Goal: Task Accomplishment & Management: Complete application form

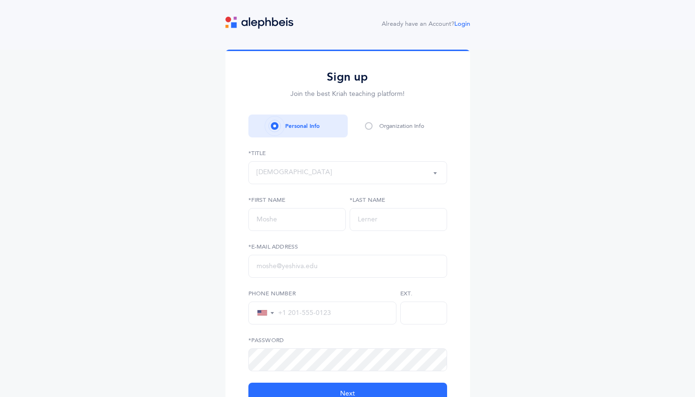
click at [395, 129] on div "Organization Info" at bounding box center [401, 126] width 45 height 9
click at [368, 124] on span at bounding box center [369, 126] width 8 height 8
click at [327, 178] on div "[DEMOGRAPHIC_DATA]" at bounding box center [348, 173] width 182 height 16
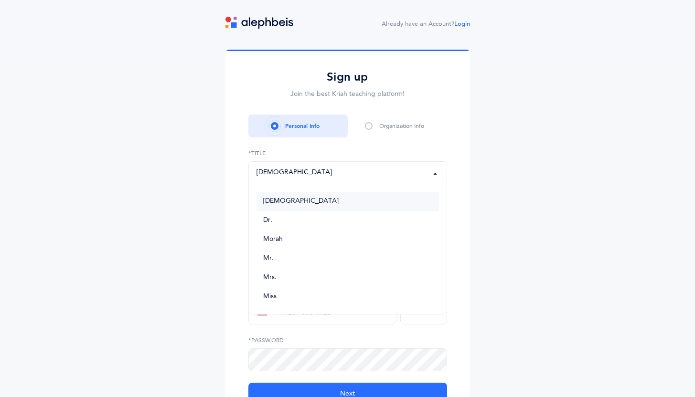
click at [305, 202] on link "[DEMOGRAPHIC_DATA]" at bounding box center [348, 201] width 182 height 19
select select "1"
click at [278, 223] on input "text" at bounding box center [296, 219] width 97 height 23
type input "adi"
click at [353, 225] on input "text" at bounding box center [398, 219] width 97 height 23
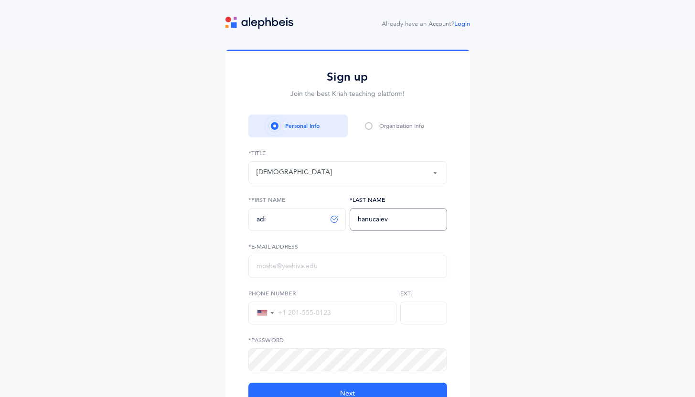
type input "hanucaiev"
click at [322, 268] on input "text" at bounding box center [347, 266] width 199 height 23
type input "c"
click at [304, 272] on input "text" at bounding box center [347, 266] width 199 height 23
type input "[EMAIL_ADDRESS][DOMAIN_NAME]"
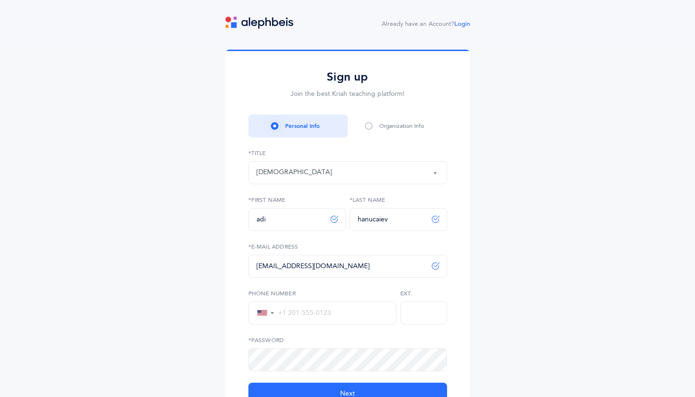
click at [318, 317] on input "tel" at bounding box center [332, 313] width 114 height 9
type input "[PHONE_NUMBER]"
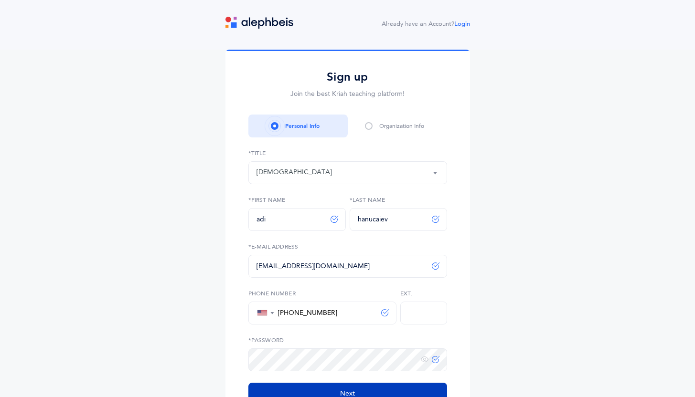
click at [338, 390] on button "Next" at bounding box center [347, 394] width 199 height 23
select select
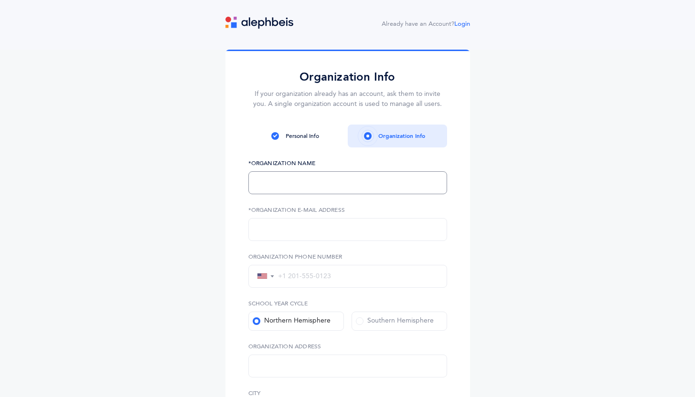
click at [329, 188] on input "text" at bounding box center [347, 182] width 199 height 23
type input "cheder [PERSON_NAME]"
click at [310, 229] on input "text" at bounding box center [347, 229] width 199 height 23
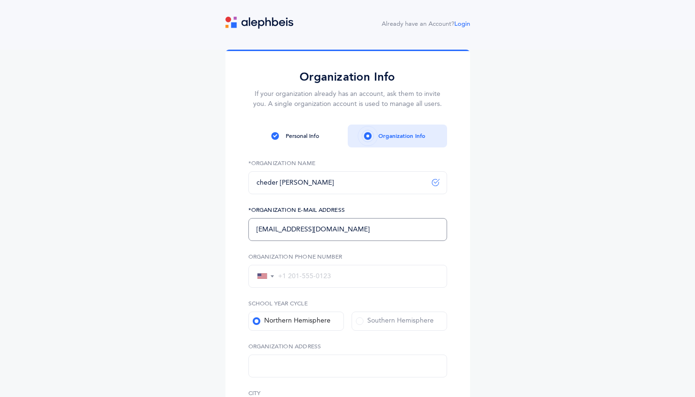
type input "[EMAIL_ADDRESS][DOMAIN_NAME]"
click at [297, 279] on input "tel" at bounding box center [357, 276] width 164 height 9
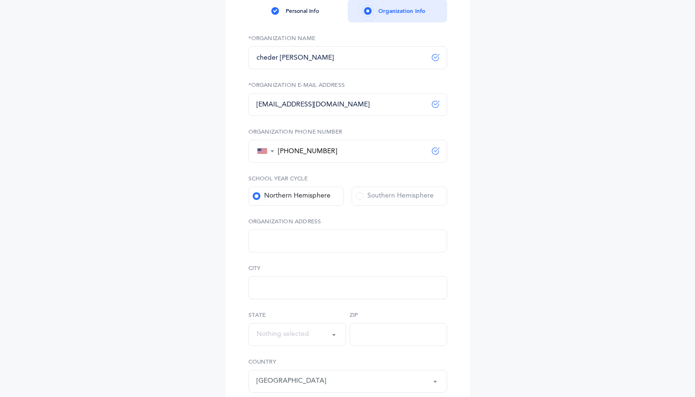
scroll to position [129, 0]
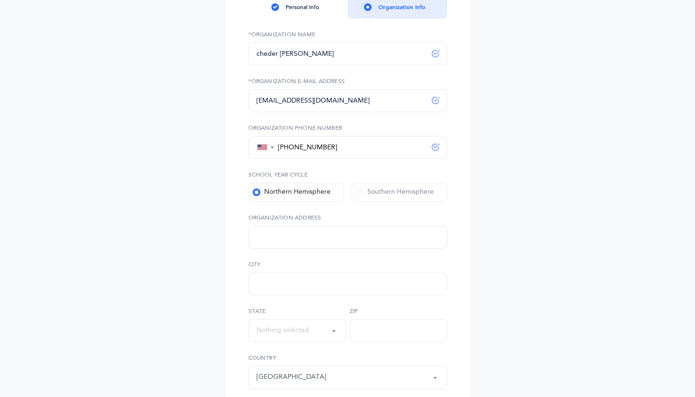
type input "[PHONE_NUMBER]"
click at [296, 236] on input "text" at bounding box center [347, 237] width 199 height 23
paste input "[STREET_ADDRESS]"
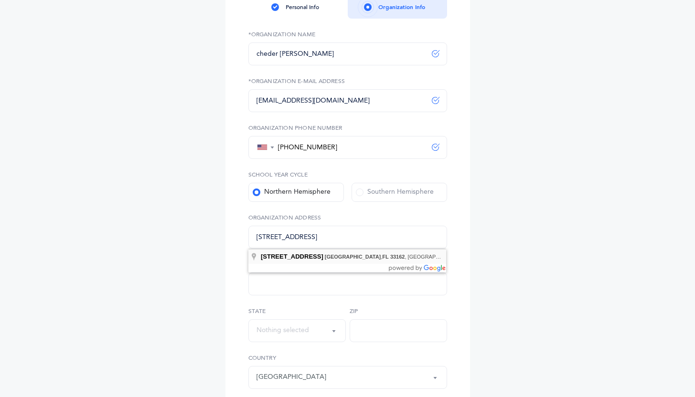
type input "[STREET_ADDRESS]"
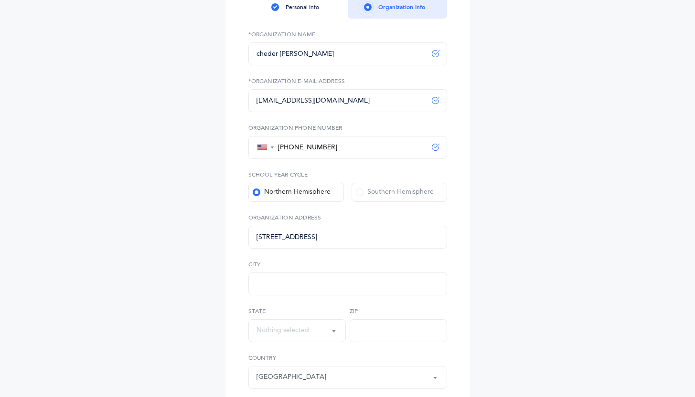
type input "[GEOGRAPHIC_DATA]"
select select "[US_STATE]"
type input "33162"
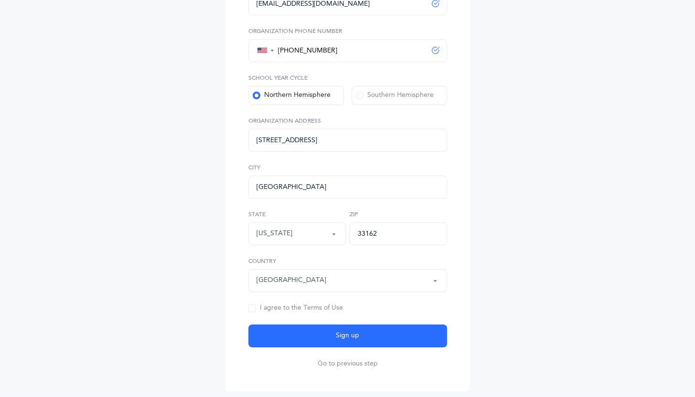
scroll to position [276, 0]
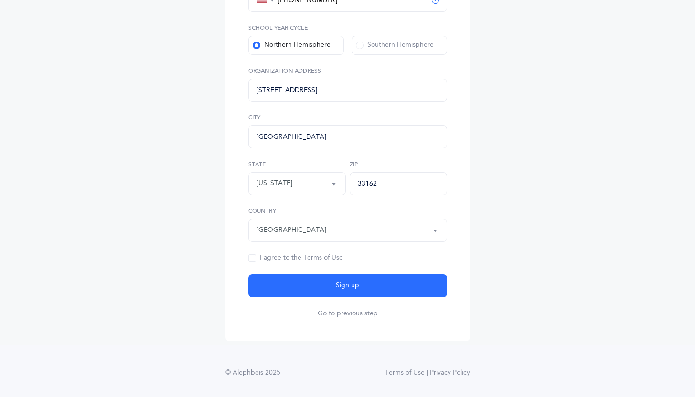
click at [248, 259] on span at bounding box center [252, 259] width 8 height 8
click at [0, 0] on input "I agree to the Terms of Use" at bounding box center [0, 0] width 0 height 0
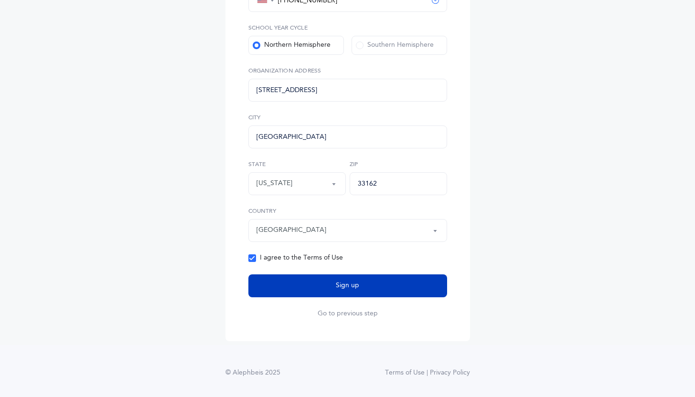
click at [270, 285] on button "Sign up" at bounding box center [347, 286] width 199 height 23
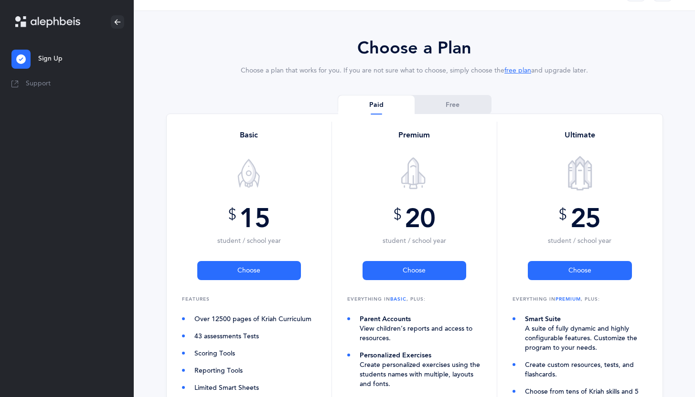
scroll to position [31, 0]
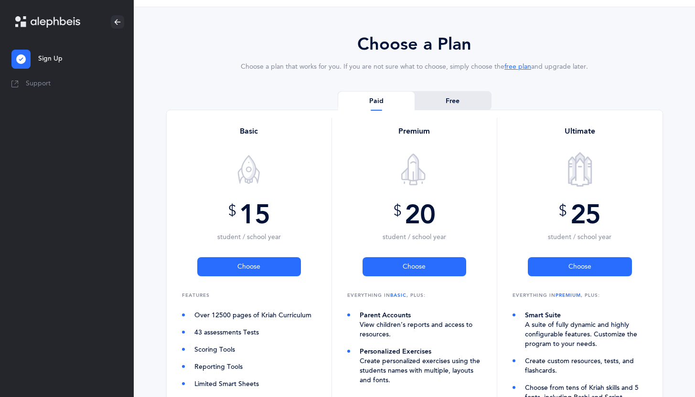
click at [433, 99] on link "Free" at bounding box center [453, 101] width 76 height 19
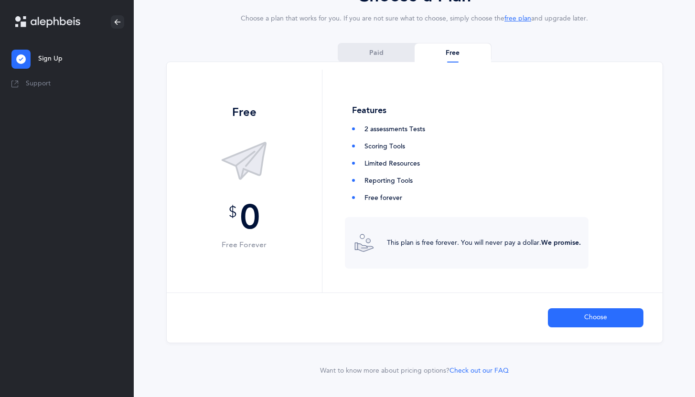
scroll to position [96, 0]
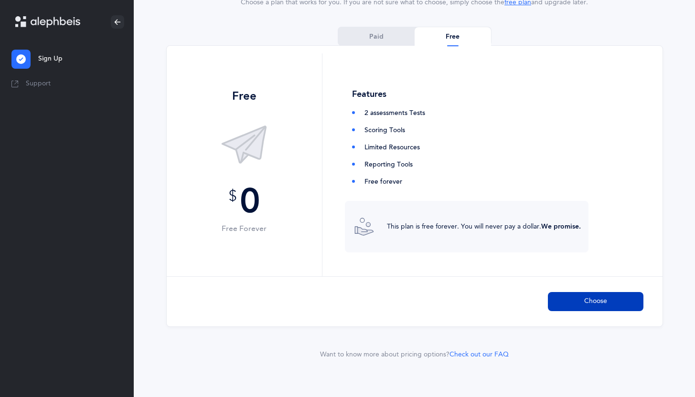
click at [598, 304] on span "Choose" at bounding box center [595, 302] width 23 height 10
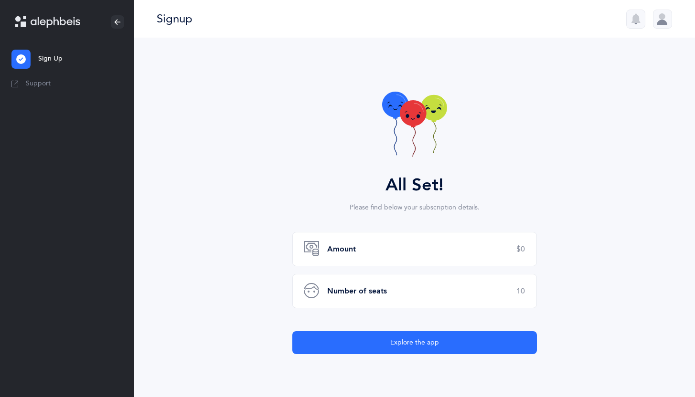
click at [504, 251] on div "Amount $0" at bounding box center [414, 249] width 245 height 34
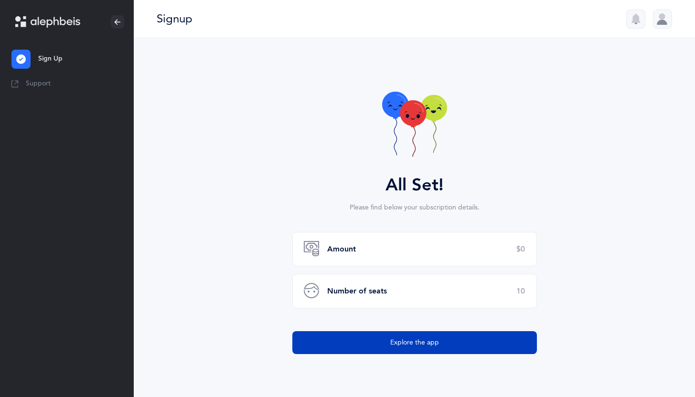
click at [475, 350] on button "Explore the app" at bounding box center [414, 343] width 245 height 23
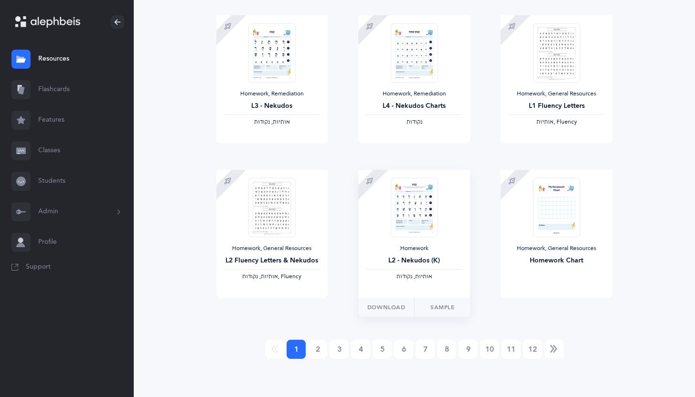
scroll to position [1047, 0]
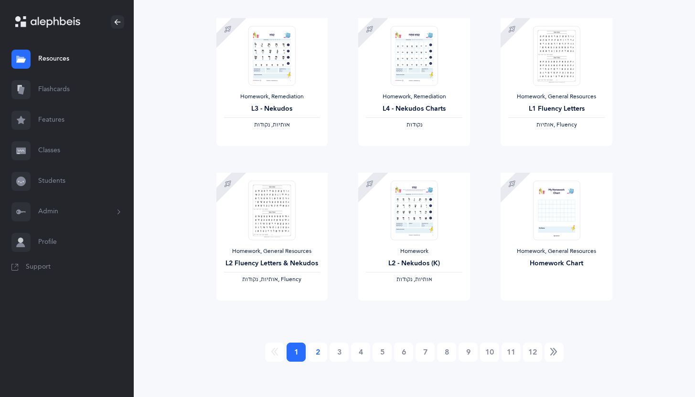
click at [314, 354] on link "2" at bounding box center [317, 352] width 19 height 19
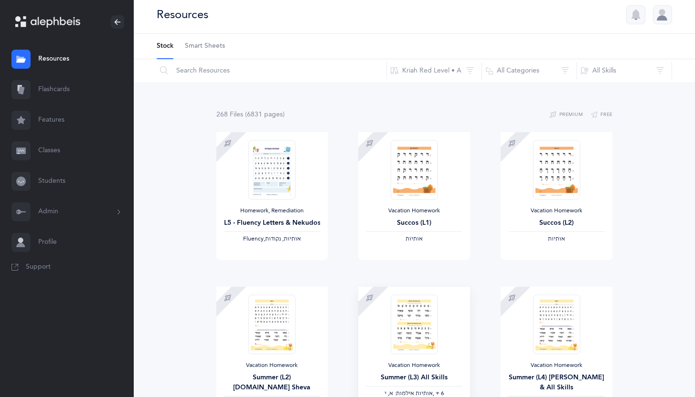
scroll to position [0, 0]
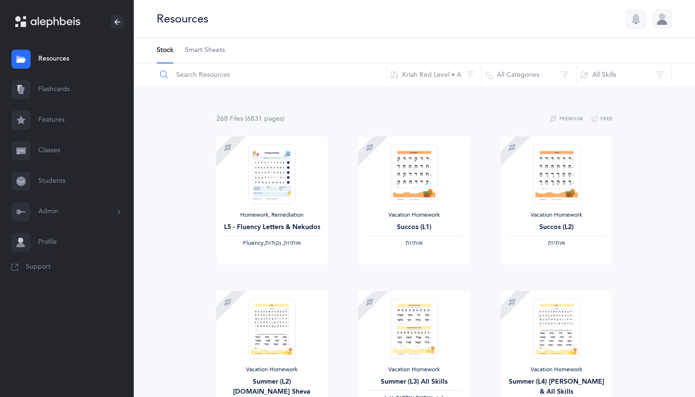
click at [245, 80] on input "text" at bounding box center [271, 75] width 231 height 23
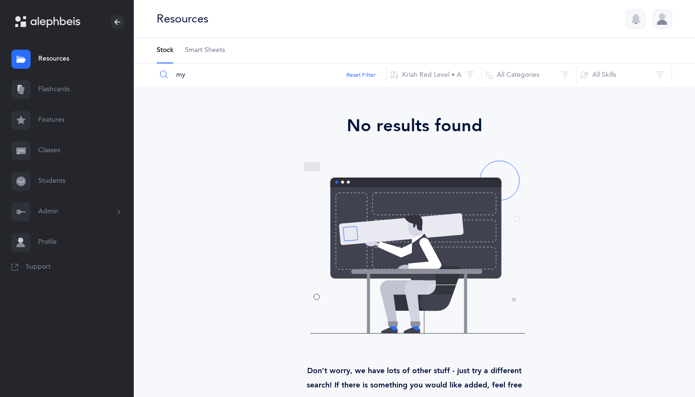
type input "m"
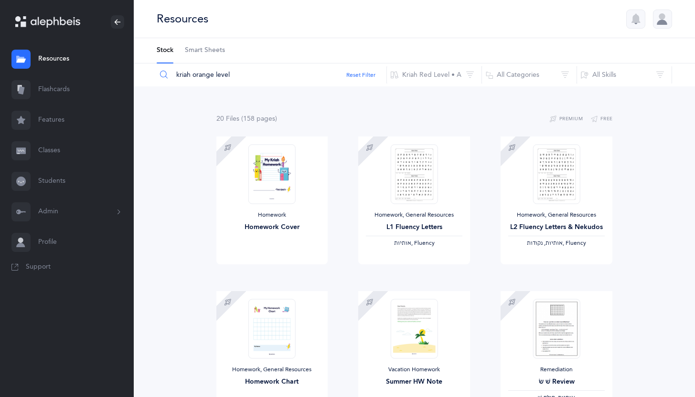
type input "kriah orange level"
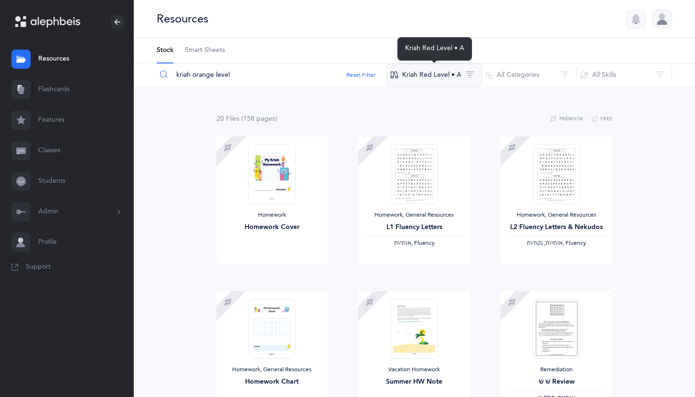
click at [432, 76] on button "Kriah Red Level • A" at bounding box center [434, 75] width 96 height 23
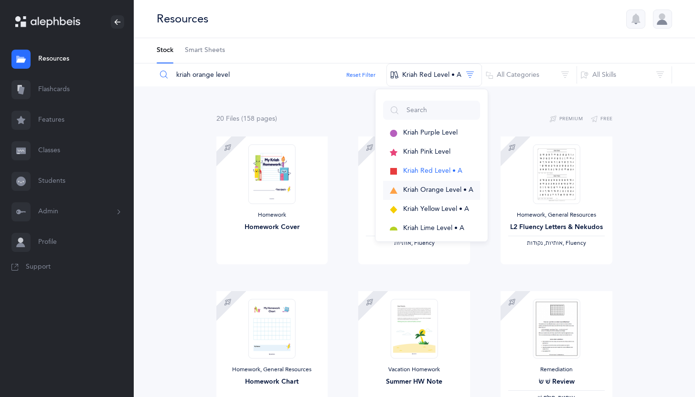
click at [434, 197] on button "Kriah Orange Level • A" at bounding box center [431, 190] width 97 height 19
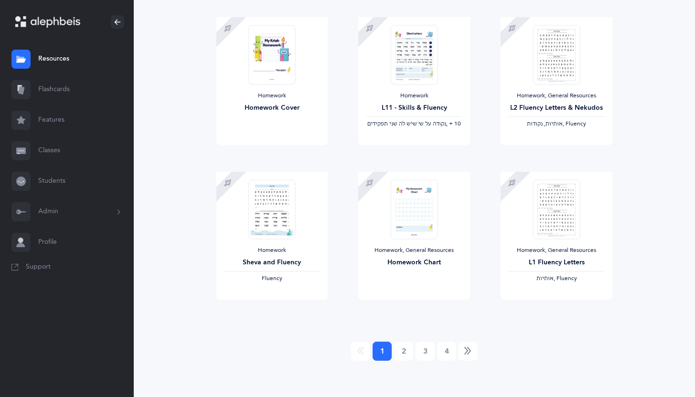
scroll to position [1050, 0]
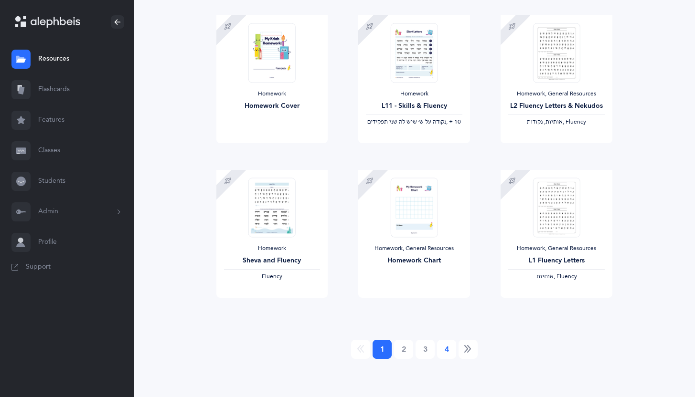
click at [444, 355] on link "4" at bounding box center [446, 349] width 19 height 19
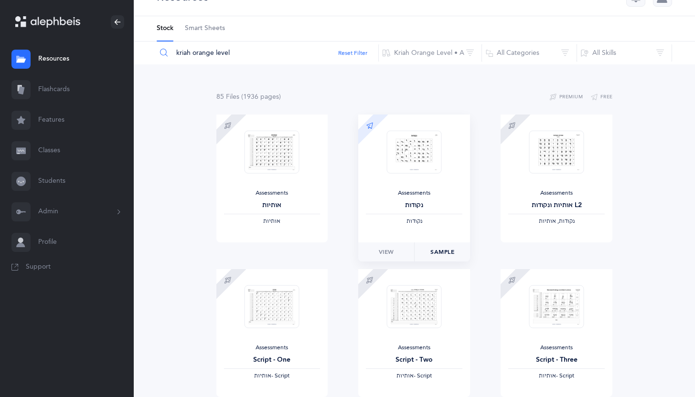
scroll to position [0, 0]
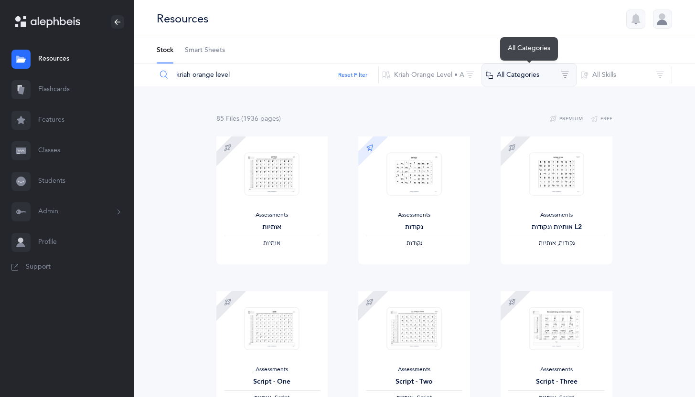
click at [546, 69] on button "All Categories" at bounding box center [530, 75] width 96 height 23
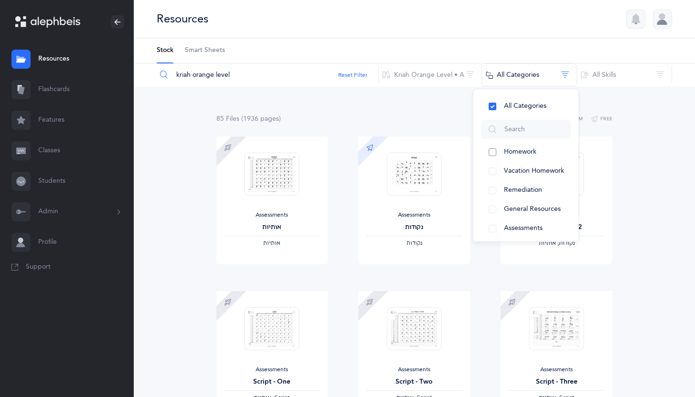
click at [535, 149] on span "Homework" at bounding box center [520, 152] width 32 height 8
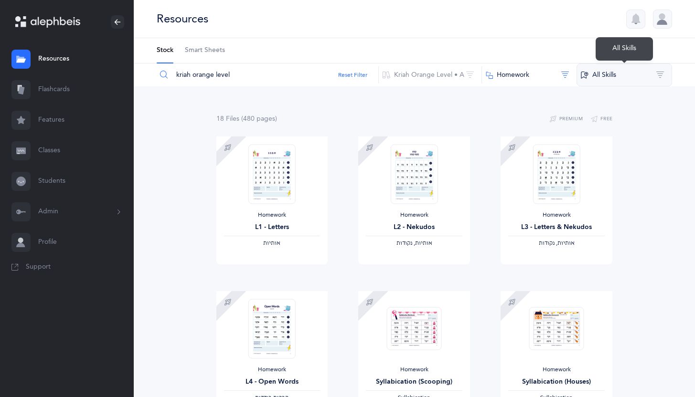
click at [626, 79] on button "All Skills" at bounding box center [625, 75] width 96 height 23
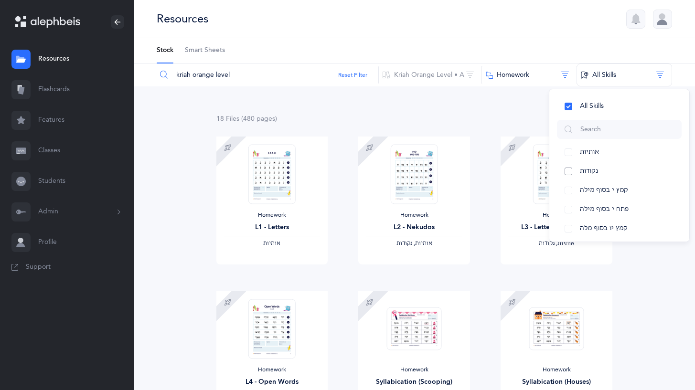
click at [602, 176] on button "נקודות" at bounding box center [619, 171] width 125 height 19
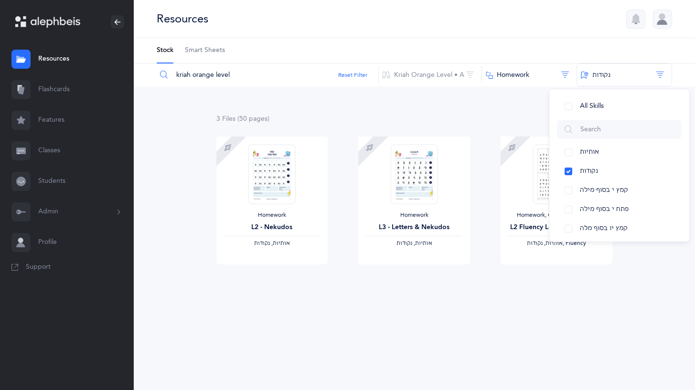
click at [449, 312] on div "3 File s (50 page s ) Premium Free Homework L2 - Nekudos ‫אותיות, נקודות‬ Downl…" at bounding box center [414, 207] width 561 height 243
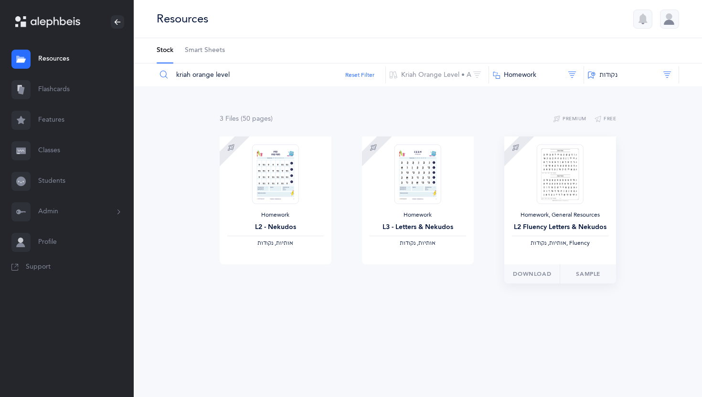
click at [581, 201] on img at bounding box center [560, 174] width 47 height 60
click at [562, 172] on img at bounding box center [560, 174] width 47 height 60
click at [522, 277] on span "Download" at bounding box center [532, 274] width 38 height 9
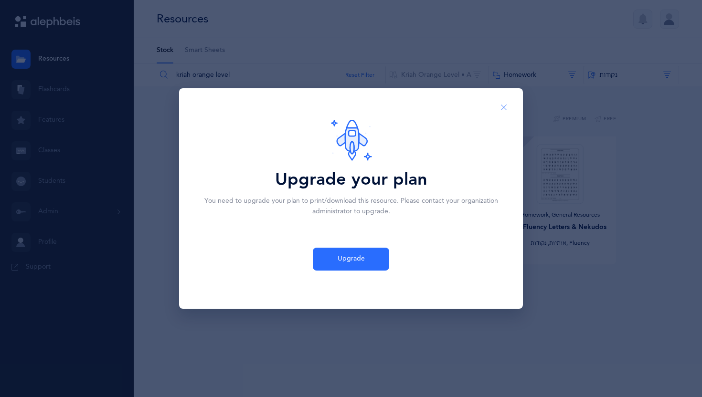
click at [502, 108] on icon "Close" at bounding box center [504, 108] width 8 height 9
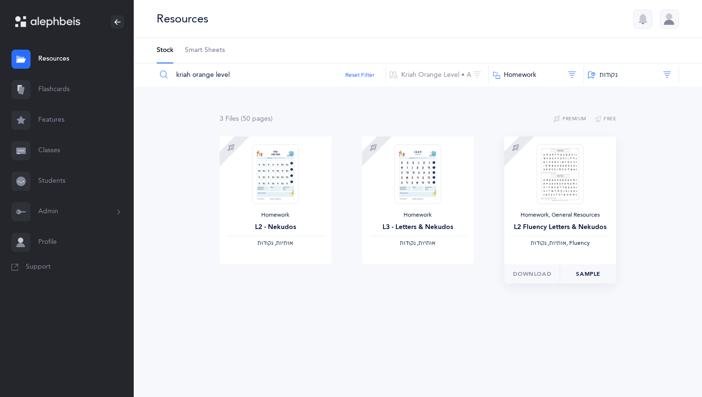
click at [579, 272] on link "Sample" at bounding box center [588, 274] width 56 height 19
click at [385, 272] on span "Download" at bounding box center [390, 274] width 38 height 9
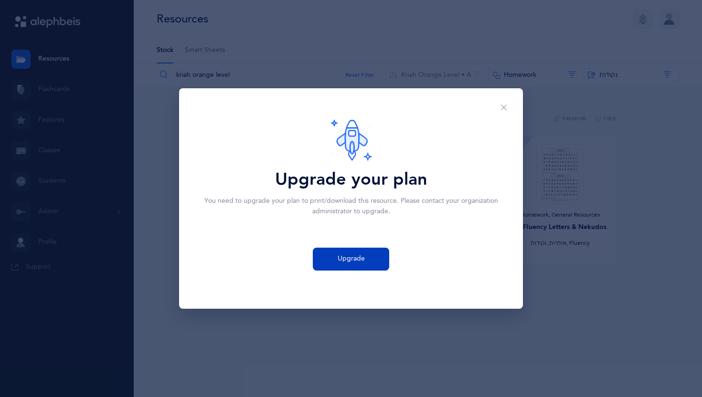
click at [368, 268] on button "Upgrade" at bounding box center [351, 259] width 76 height 23
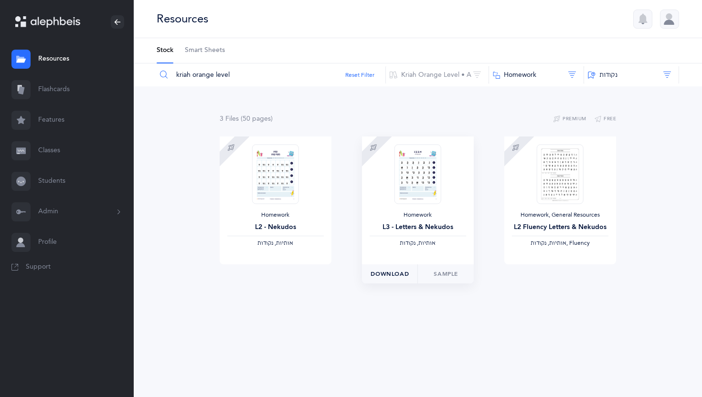
click at [392, 275] on span "Download" at bounding box center [390, 274] width 38 height 9
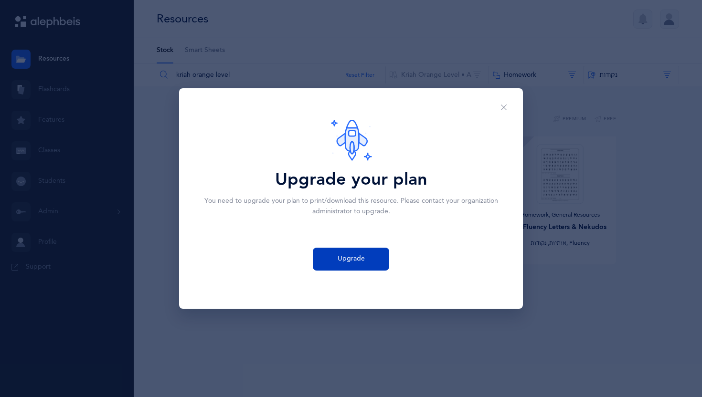
click at [366, 257] on button "Upgrade" at bounding box center [351, 259] width 76 height 23
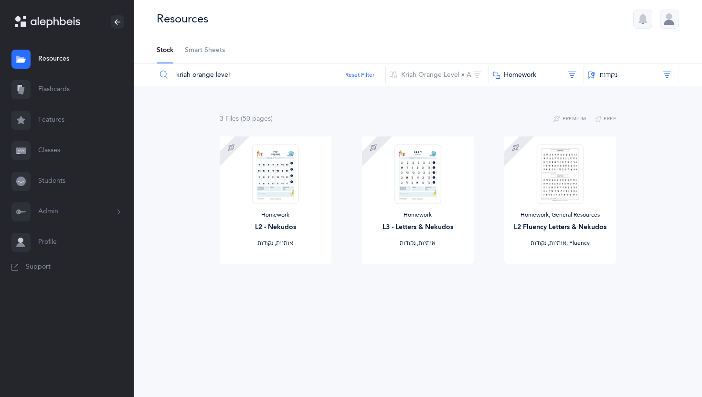
click at [68, 221] on button "Admin" at bounding box center [67, 212] width 134 height 31
click at [59, 339] on link "Profile" at bounding box center [67, 347] width 134 height 31
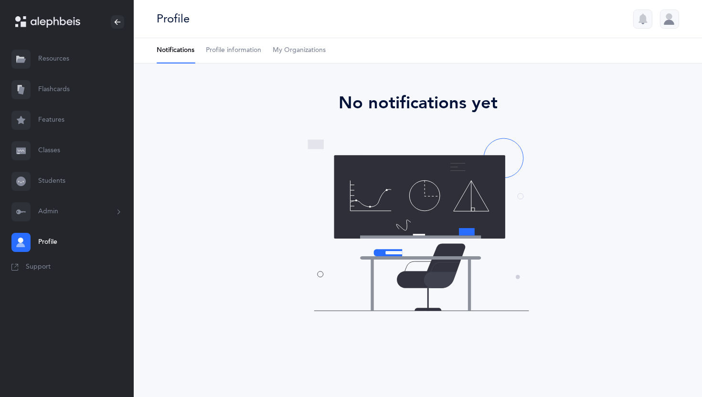
click at [231, 51] on span "Profile information" at bounding box center [233, 51] width 55 height 10
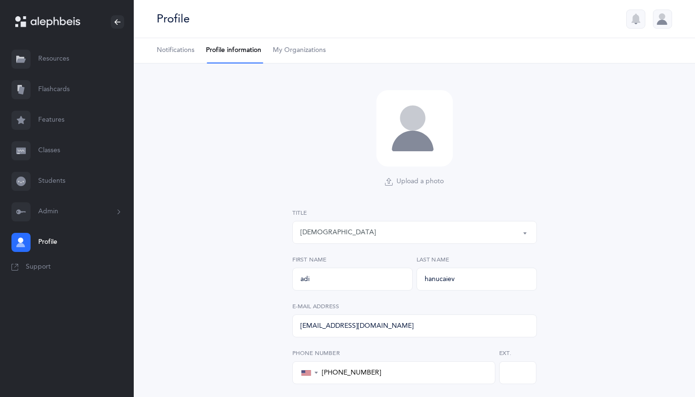
click at [283, 49] on span "My Organizations" at bounding box center [299, 51] width 53 height 10
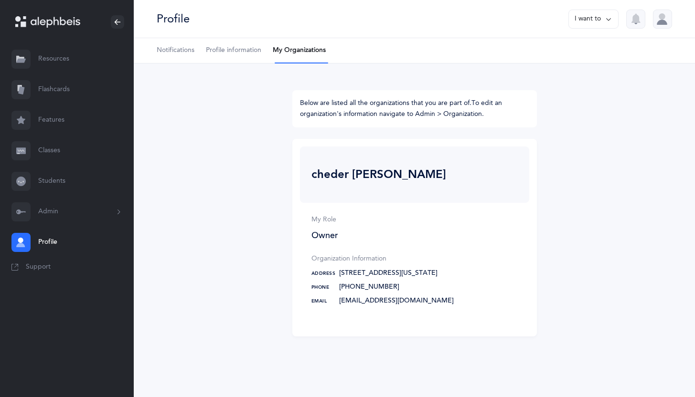
click at [54, 57] on link "Resources" at bounding box center [67, 59] width 134 height 31
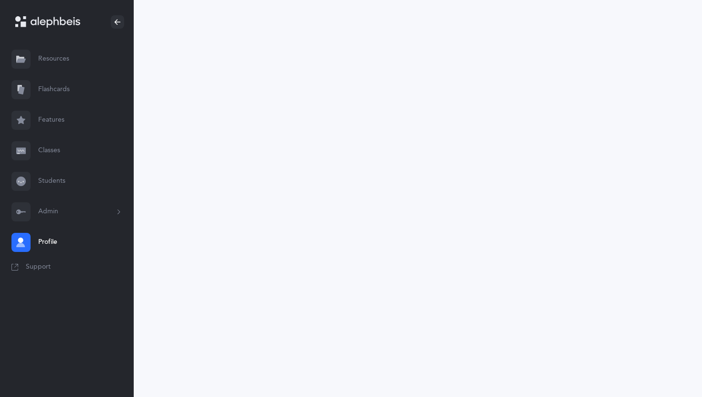
click at [52, 86] on link "Flashcards" at bounding box center [67, 90] width 134 height 31
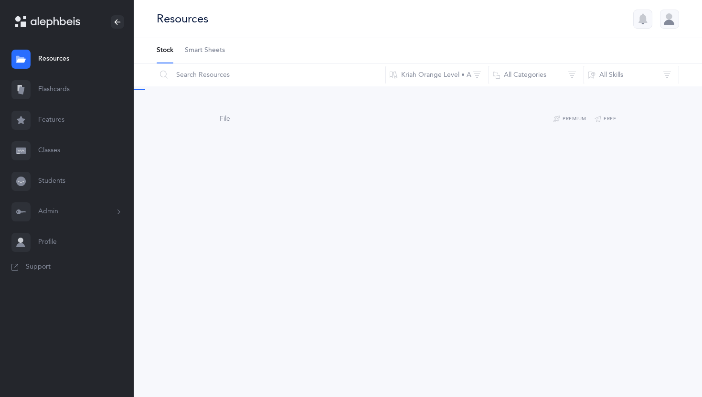
click at [60, 124] on link "Features" at bounding box center [67, 120] width 134 height 31
click at [62, 150] on link "Classes" at bounding box center [67, 151] width 134 height 31
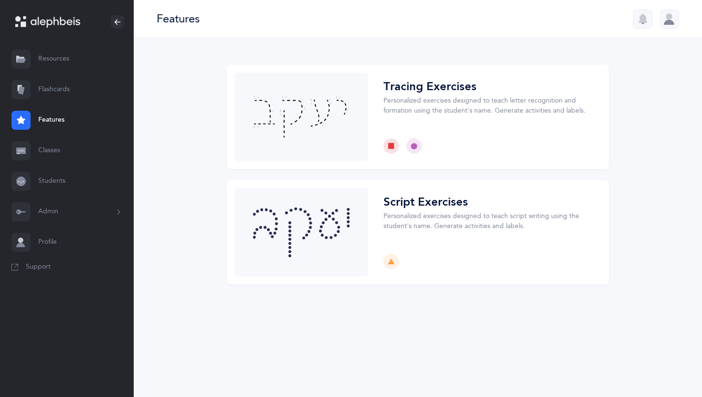
click at [686, 17] on div "Features" at bounding box center [418, 19] width 568 height 38
click at [674, 17] on div at bounding box center [669, 19] width 19 height 19
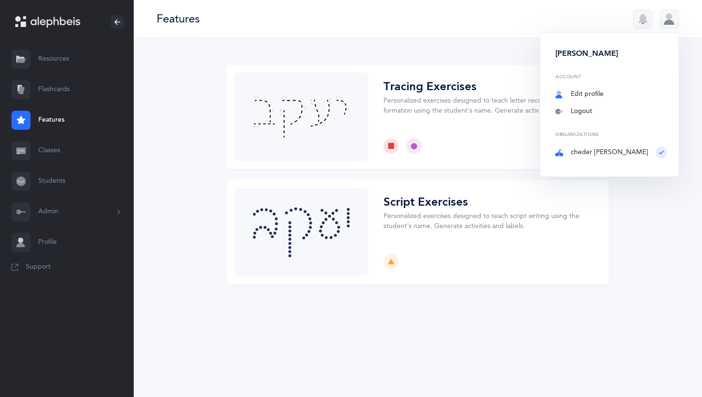
click at [619, 94] on link "Edit profile" at bounding box center [612, 95] width 112 height 10
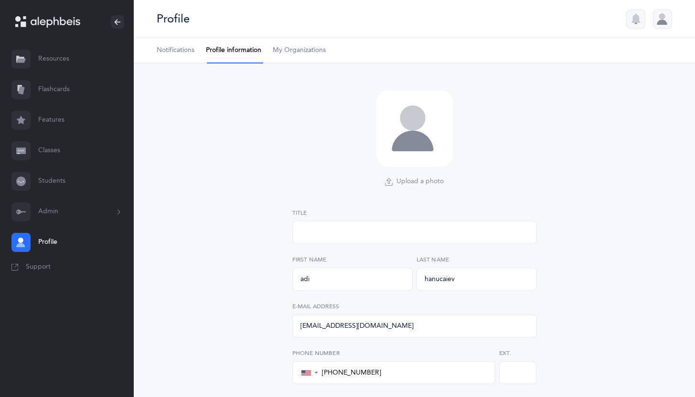
select select "1"
click at [307, 54] on span "My Organizations" at bounding box center [299, 51] width 53 height 10
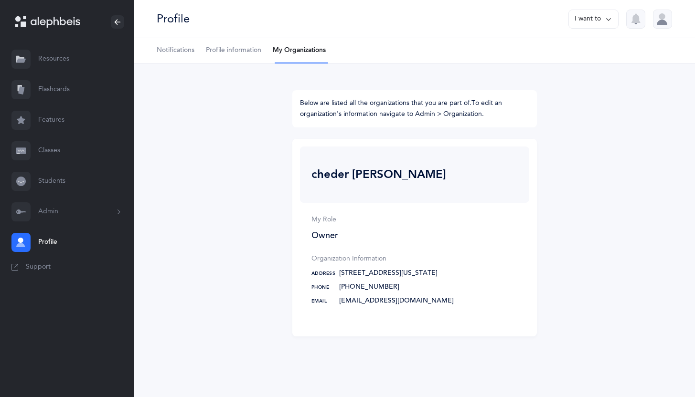
scroll to position [3, 0]
click at [167, 46] on span "Notifications" at bounding box center [176, 51] width 38 height 10
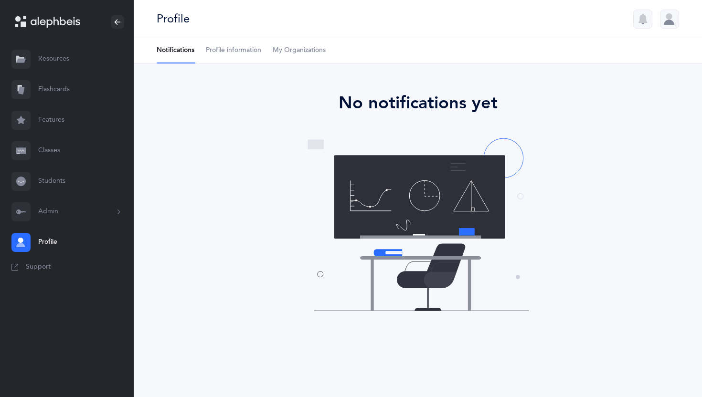
click at [50, 21] on icon at bounding box center [56, 22] width 50 height 11
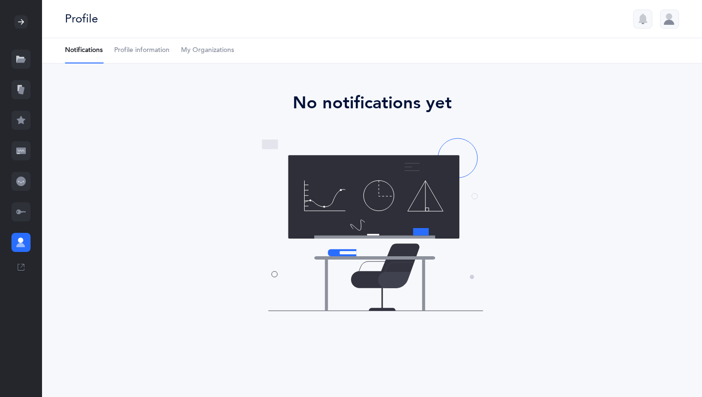
click at [30, 23] on div at bounding box center [21, 22] width 42 height 44
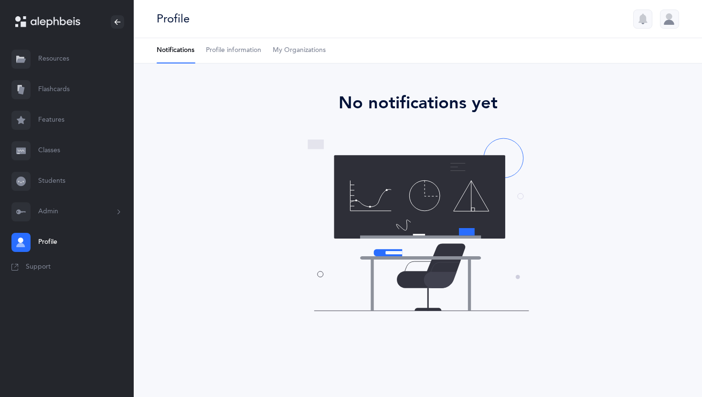
click at [30, 23] on div at bounding box center [47, 21] width 65 height 13
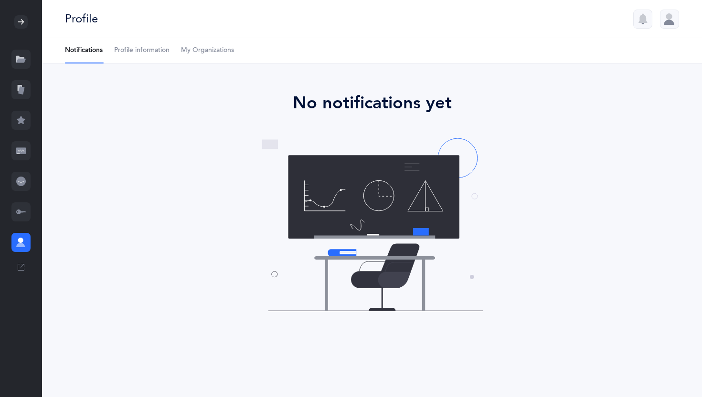
click at [30, 23] on div at bounding box center [21, 22] width 42 height 44
